Goal: Information Seeking & Learning: Understand process/instructions

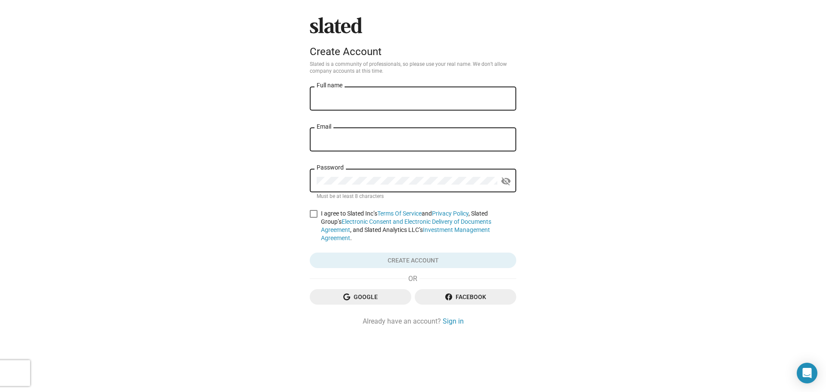
click at [314, 215] on span at bounding box center [314, 214] width 8 height 8
click at [314, 218] on input "I agree to Slated Inc’s Terms Of Service and Privacy Policy , Slated Group’s El…" at bounding box center [313, 218] width 0 height 0
click at [314, 215] on span at bounding box center [314, 214] width 8 height 8
click at [314, 218] on input "I agree to Slated Inc’s Terms Of Service and Privacy Policy , Slated Group’s El…" at bounding box center [313, 218] width 0 height 0
checkbox input "false"
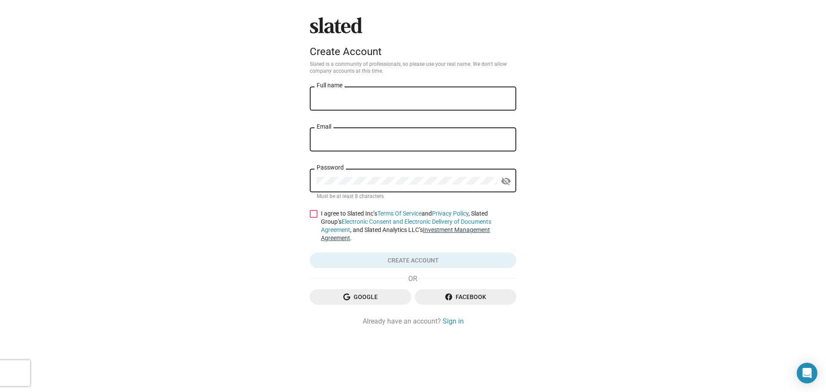
click at [442, 230] on link "Investment Management Agreement" at bounding box center [405, 233] width 169 height 15
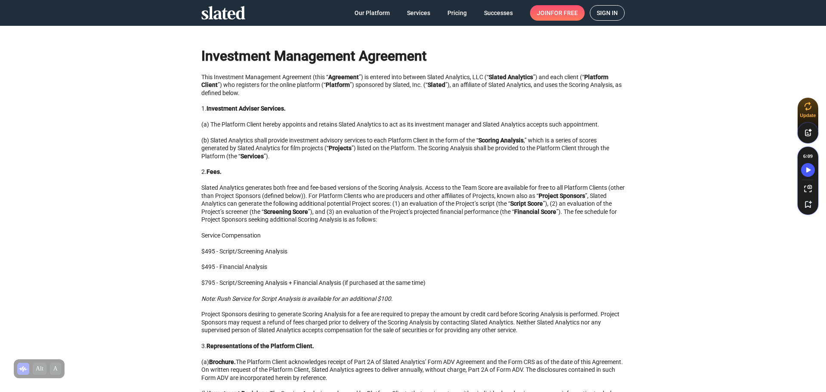
click at [501, 77] on strong "Slated Analytics" at bounding box center [511, 77] width 44 height 7
drag, startPoint x: 501, startPoint y: 77, endPoint x: 522, endPoint y: 77, distance: 21.5
click at [522, 77] on strong "Slated Analytics" at bounding box center [511, 77] width 44 height 7
drag, startPoint x: 258, startPoint y: 83, endPoint x: 309, endPoint y: 83, distance: 50.8
click at [309, 83] on p "This Investment Management Agreement (this “ Agreement ”) is entered into betwe…" at bounding box center [412, 85] width 423 height 24
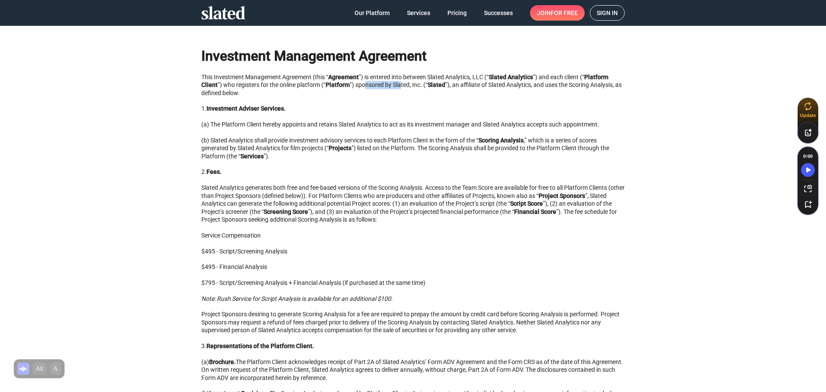
drag, startPoint x: 375, startPoint y: 85, endPoint x: 405, endPoint y: 86, distance: 30.1
click at [405, 86] on p "This Investment Management Agreement (this “ Agreement ”) is entered into betwe…" at bounding box center [412, 85] width 423 height 24
drag, startPoint x: 447, startPoint y: 87, endPoint x: 474, endPoint y: 94, distance: 28.4
click at [457, 87] on p "This Investment Management Agreement (this “ Agreement ”) is entered into betwe…" at bounding box center [412, 85] width 423 height 24
drag, startPoint x: 235, startPoint y: 126, endPoint x: 403, endPoint y: 124, distance: 168.7
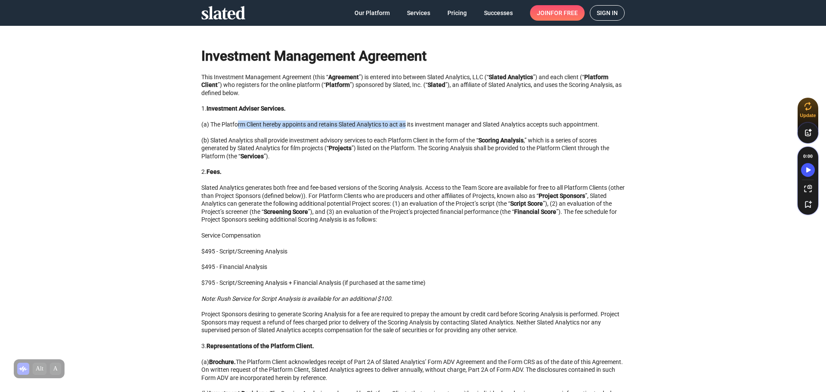
click at [403, 124] on p "(a) The Platform Client hereby appoints and retains Slated Analytics to act as …" at bounding box center [412, 124] width 423 height 8
click at [334, 125] on p "(a) The Platform Client hereby appoints and retains Slated Analytics to act as …" at bounding box center [412, 124] width 423 height 8
drag, startPoint x: 334, startPoint y: 125, endPoint x: 375, endPoint y: 123, distance: 40.9
click at [375, 123] on p "(a) The Platform Client hereby appoints and retains Slated Analytics to act as …" at bounding box center [412, 124] width 423 height 8
click at [368, 122] on p "(a) The Platform Client hereby appoints and retains Slated Analytics to act as …" at bounding box center [412, 124] width 423 height 8
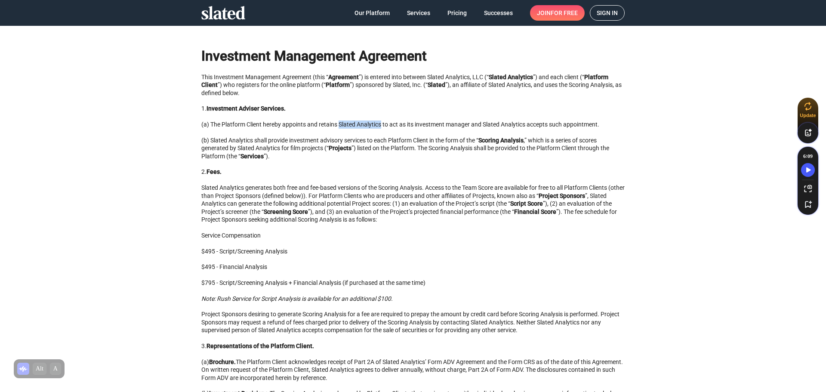
drag, startPoint x: 368, startPoint y: 122, endPoint x: 339, endPoint y: 123, distance: 28.4
click at [339, 123] on p "(a) The Platform Client hereby appoints and retains Slated Analytics to act as …" at bounding box center [412, 124] width 423 height 8
click at [408, 123] on p "(a) The Platform Client hereby appoints and retains Slated Analytics to act as …" at bounding box center [412, 124] width 423 height 8
drag, startPoint x: 408, startPoint y: 123, endPoint x: 588, endPoint y: 117, distance: 180.4
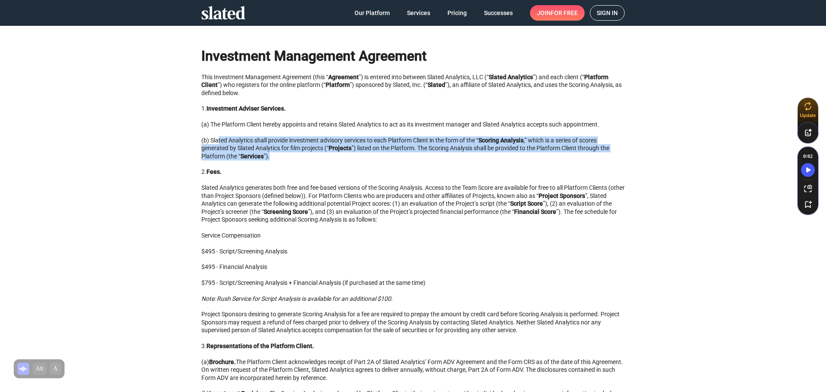
drag, startPoint x: 215, startPoint y: 141, endPoint x: 367, endPoint y: 155, distance: 152.6
click at [367, 155] on p "(b) Slated Analytics shall provide investment advisory services to each Platfor…" at bounding box center [412, 148] width 423 height 24
drag, startPoint x: 417, startPoint y: 138, endPoint x: 200, endPoint y: 137, distance: 216.4
click at [201, 137] on p "(b) Slated Analytics shall provide investment advisory services to each Platfor…" at bounding box center [412, 148] width 423 height 24
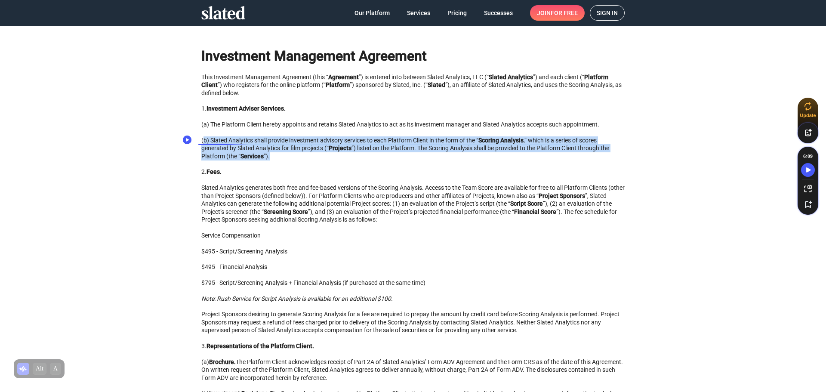
click at [207, 137] on p "(b) Slated Analytics shall provide investment advisory services to each Platfor…" at bounding box center [412, 148] width 423 height 24
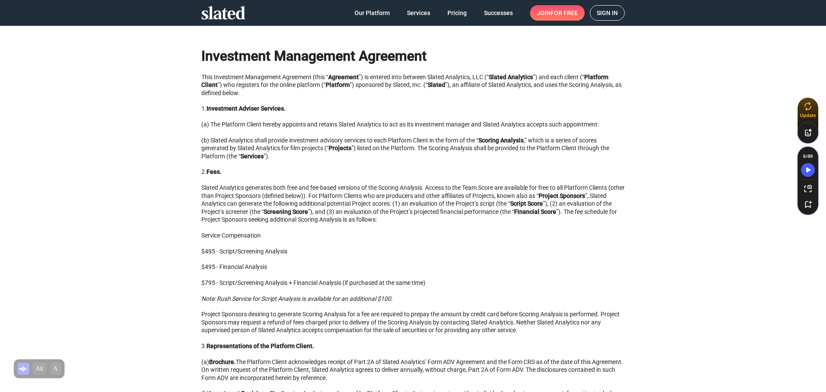
click at [488, 140] on strong "Scoring Analysis" at bounding box center [500, 140] width 45 height 7
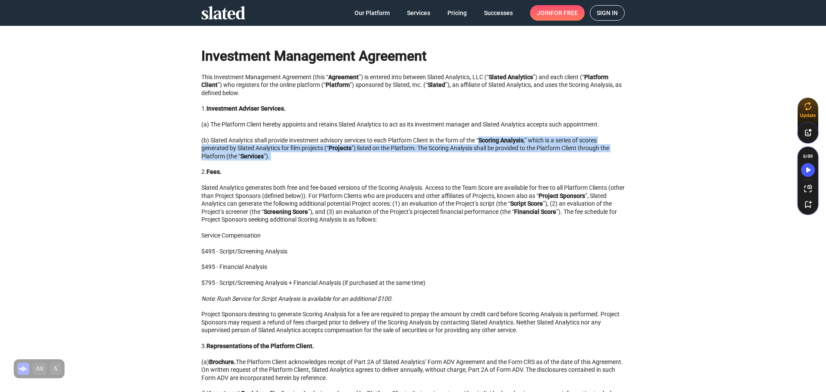
drag, startPoint x: 488, startPoint y: 140, endPoint x: 588, endPoint y: 155, distance: 100.5
click at [588, 155] on p "(b) Slated Analytics shall provide investment advisory services to each Platfor…" at bounding box center [412, 148] width 423 height 24
drag, startPoint x: 291, startPoint y: 156, endPoint x: 155, endPoint y: 140, distance: 136.4
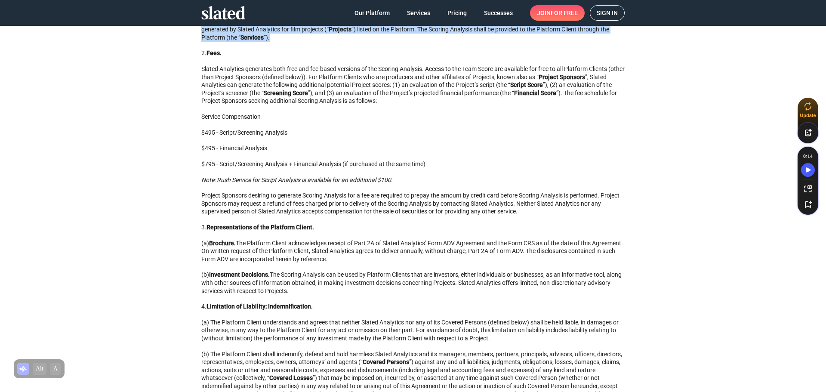
scroll to position [129, 0]
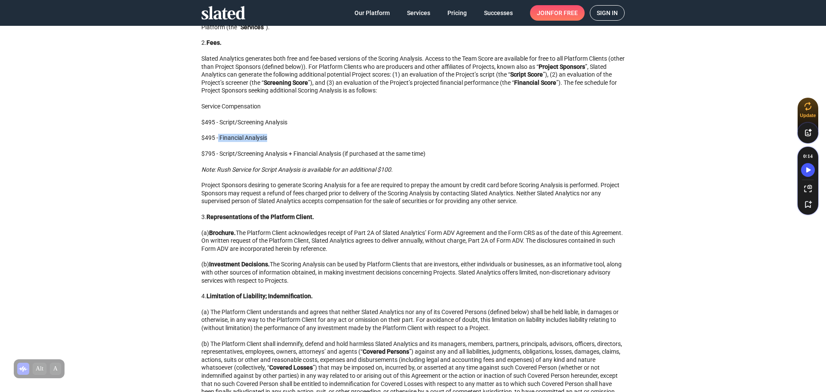
drag, startPoint x: 276, startPoint y: 138, endPoint x: 225, endPoint y: 137, distance: 51.2
click at [225, 139] on p "$495 - Financial Analysis" at bounding box center [412, 138] width 423 height 8
click at [210, 136] on p "$495 - Financial Analysis" at bounding box center [412, 138] width 423 height 8
drag, startPoint x: 215, startPoint y: 116, endPoint x: 269, endPoint y: 142, distance: 60.0
click at [269, 142] on div "Investment Management Agreement This Investment Management Agreement (this “ Ag…" at bounding box center [413, 296] width 441 height 772
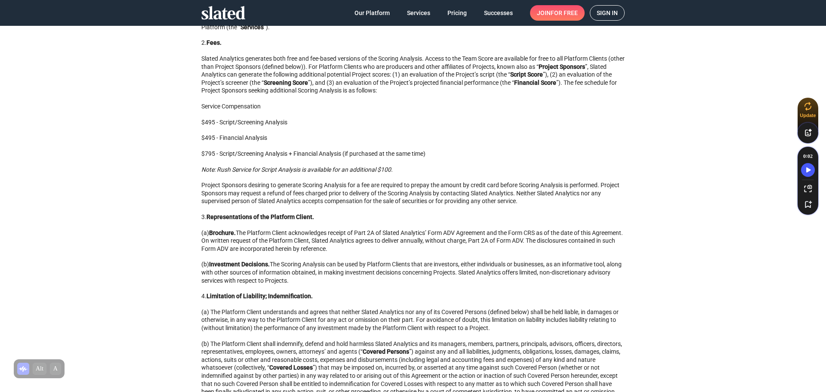
click at [273, 145] on div "Investment Management Agreement This Investment Management Agreement (this “ Ag…" at bounding box center [413, 296] width 441 height 772
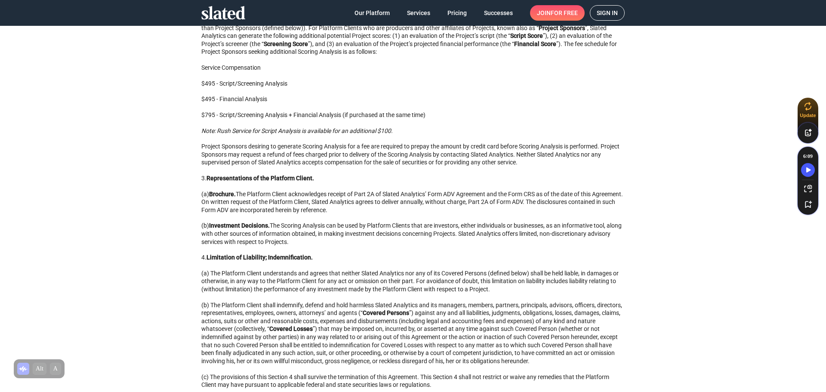
scroll to position [0, 0]
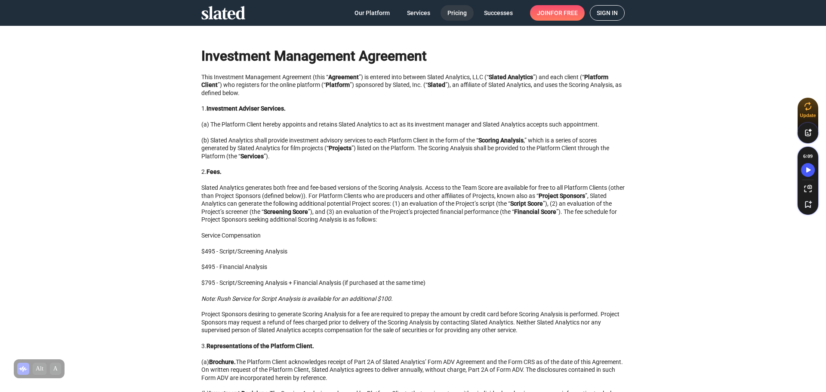
click at [457, 13] on span "Pricing" at bounding box center [456, 12] width 19 height 15
